Goal: Information Seeking & Learning: Learn about a topic

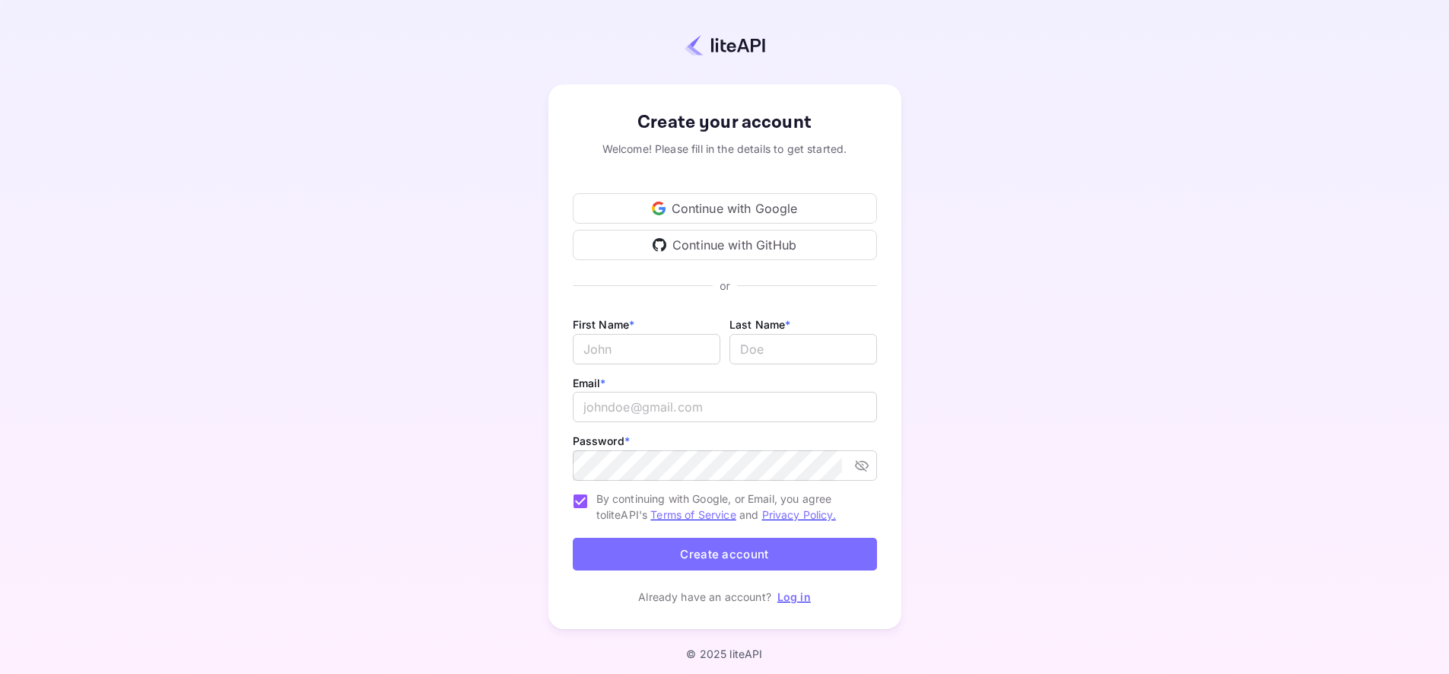
click at [792, 596] on link "Log in" at bounding box center [793, 596] width 33 height 13
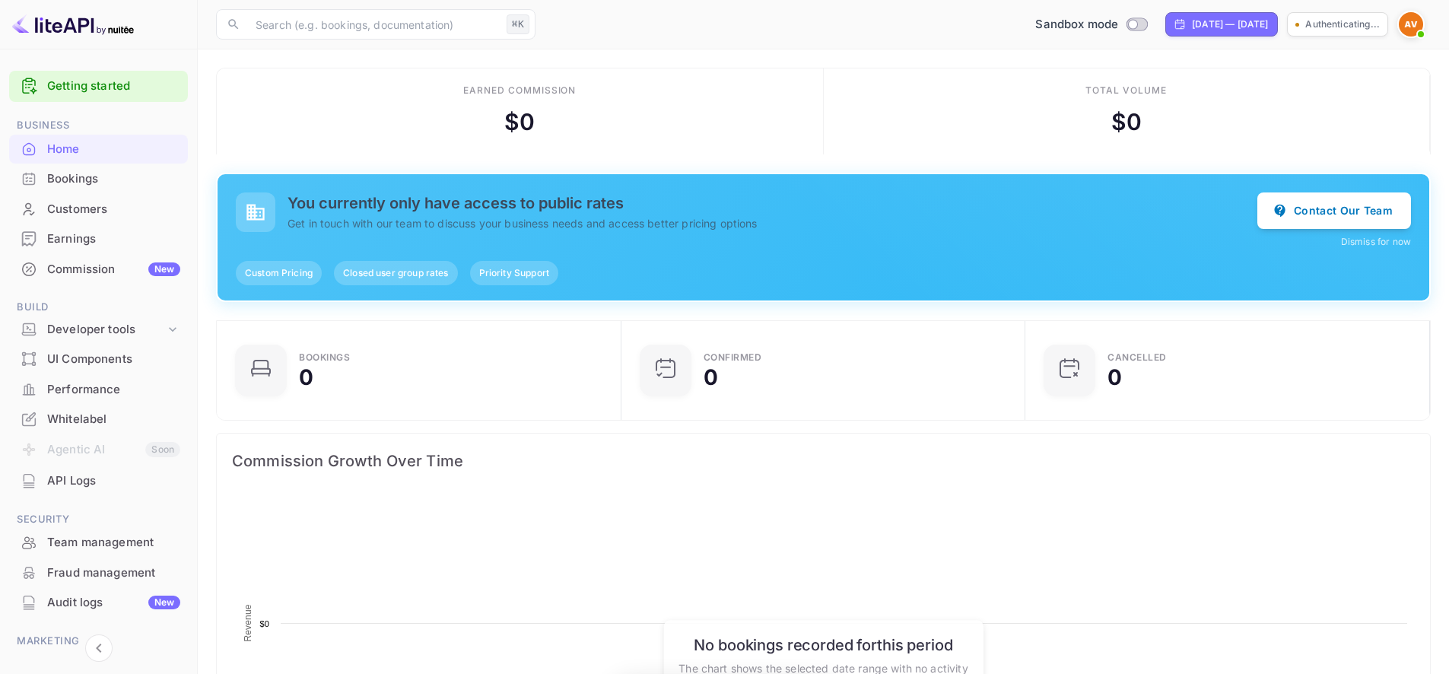
scroll to position [236, 383]
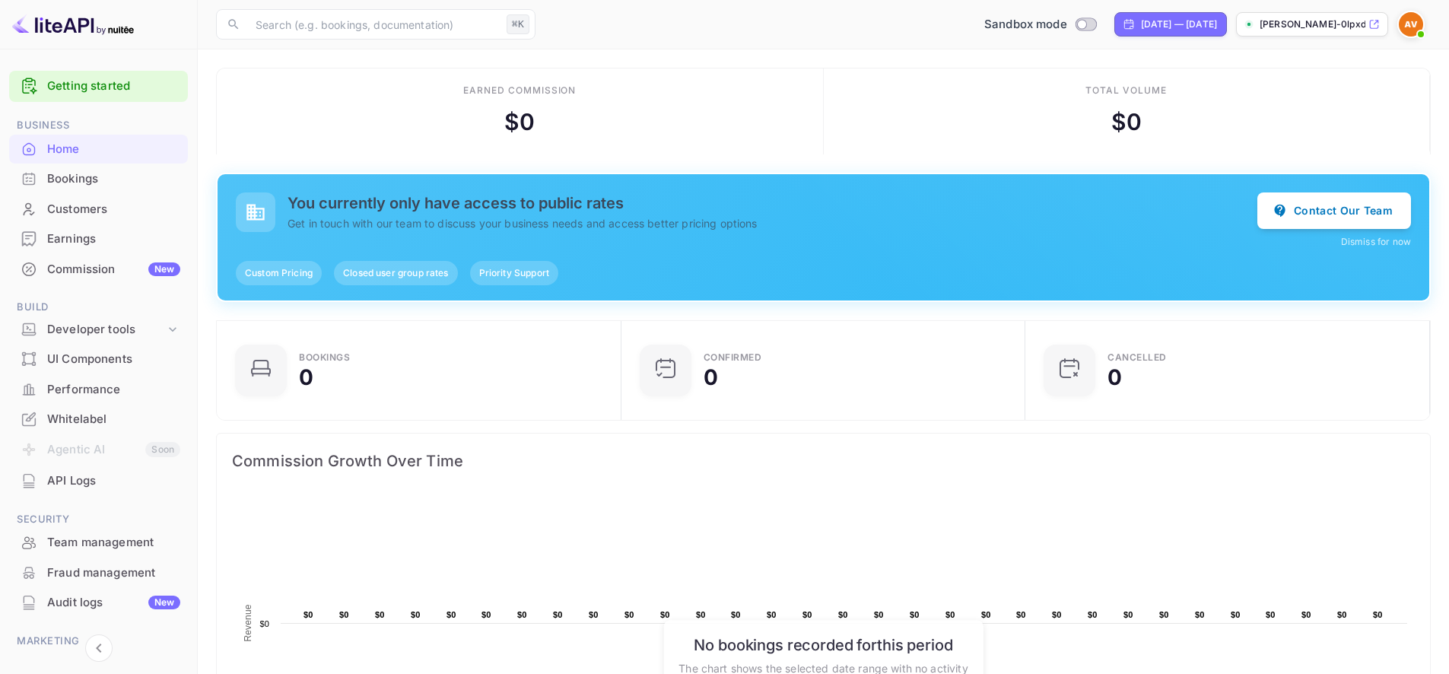
click at [75, 84] on link "Getting started" at bounding box center [113, 86] width 133 height 17
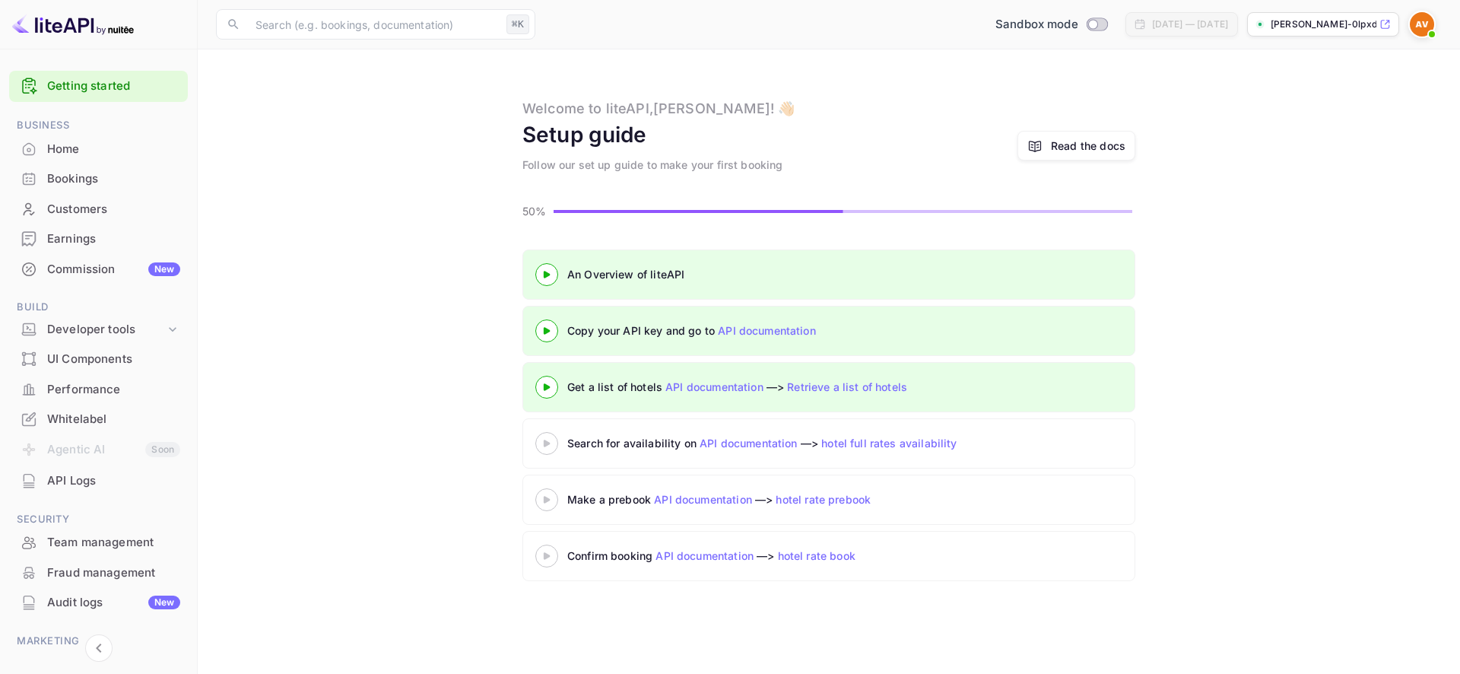
click at [1082, 150] on div "Read the docs" at bounding box center [1088, 146] width 75 height 16
click at [288, 30] on input "text" at bounding box center [373, 24] width 254 height 30
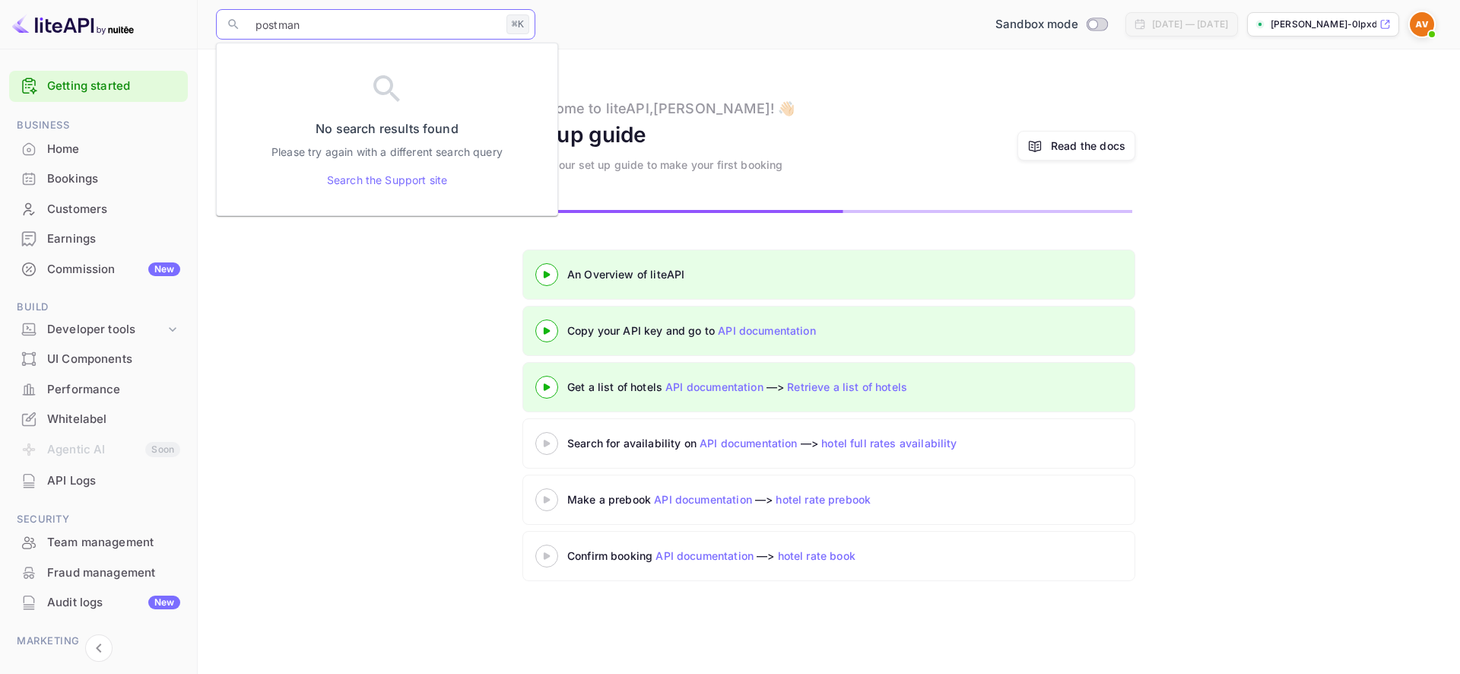
type input "postman"
click at [98, 24] on img at bounding box center [73, 24] width 122 height 24
click at [84, 27] on img at bounding box center [73, 24] width 122 height 24
click at [66, 141] on div "Home" at bounding box center [113, 149] width 133 height 17
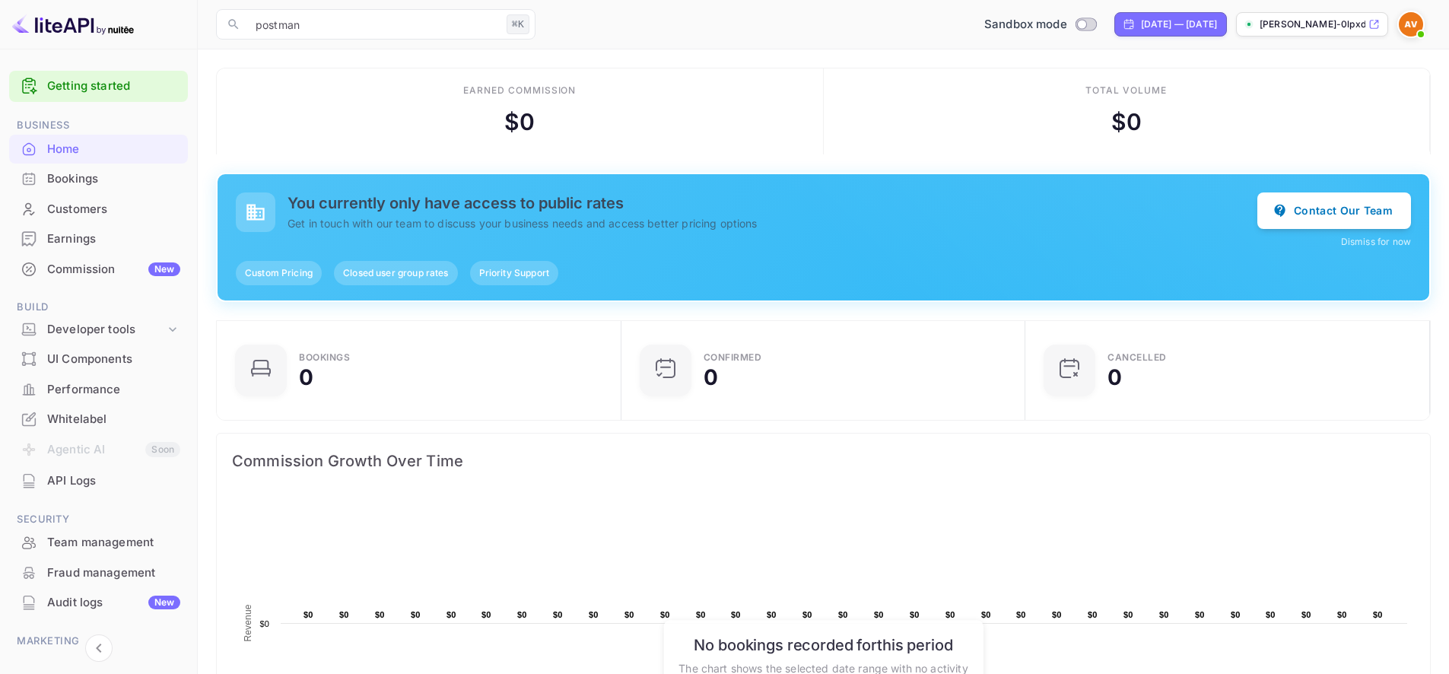
click at [53, 20] on img at bounding box center [73, 24] width 122 height 24
click at [56, 46] on div at bounding box center [99, 24] width 198 height 49
click at [89, 196] on div "Customers" at bounding box center [98, 210] width 179 height 30
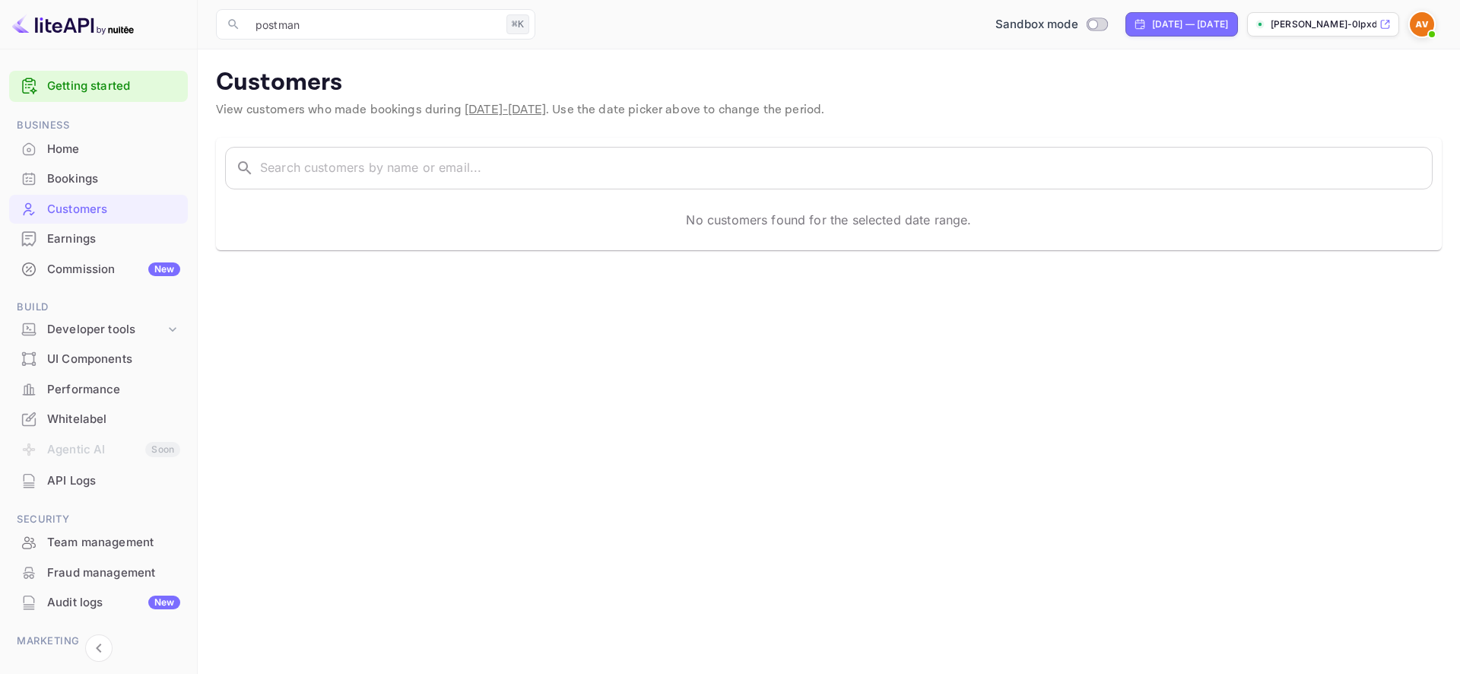
click at [106, 35] on img at bounding box center [73, 24] width 122 height 24
click at [1438, 19] on div at bounding box center [1425, 24] width 33 height 27
click at [1416, 20] on img at bounding box center [1422, 24] width 24 height 24
